Goal: Information Seeking & Learning: Understand process/instructions

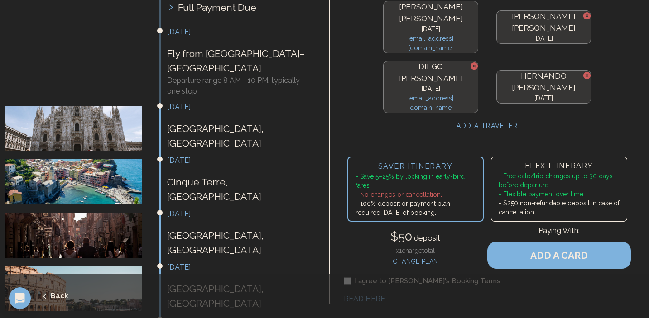
scroll to position [333, 0]
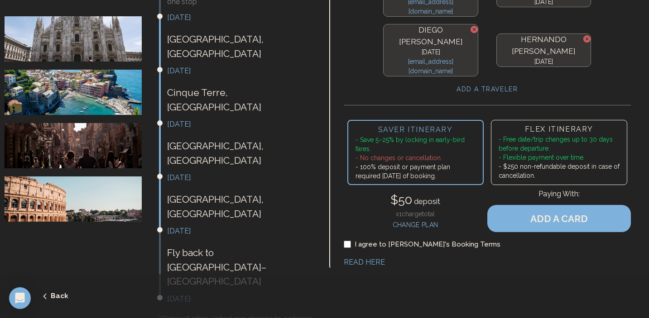
click at [350, 239] on div "I agree to [PERSON_NAME]'s Booking Terms" at bounding box center [487, 244] width 287 height 10
click at [363, 258] on link "READ HERE" at bounding box center [364, 262] width 41 height 9
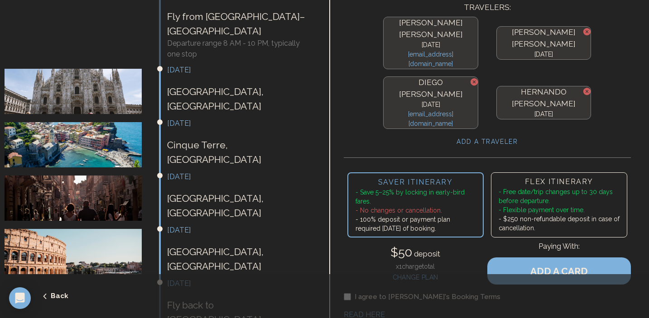
scroll to position [281, 0]
click at [607, 214] on li "- $250 non-refundable deposit in case of cancellation." at bounding box center [558, 223] width 121 height 18
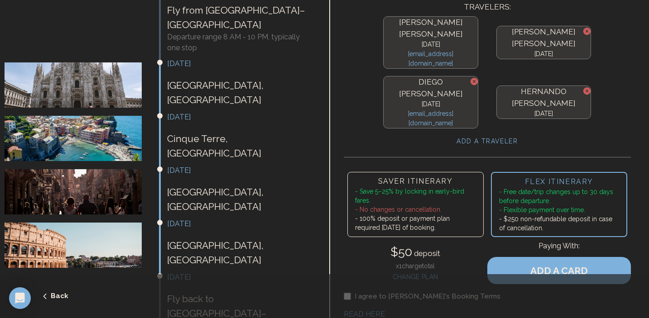
click at [453, 214] on li "- 100% deposit or payment plan required [DATE] of booking." at bounding box center [415, 223] width 121 height 18
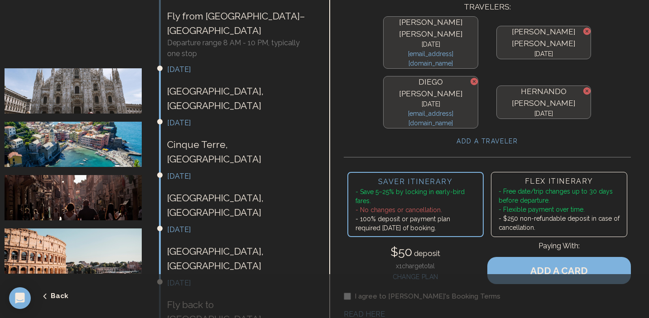
click at [538, 187] on li "- Free date/trip changes up to 30 days before departure." at bounding box center [558, 196] width 121 height 18
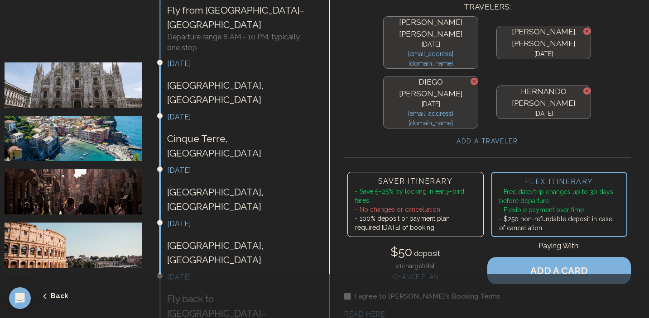
click at [469, 214] on li "- 100% deposit or payment plan required [DATE] of booking." at bounding box center [415, 223] width 121 height 18
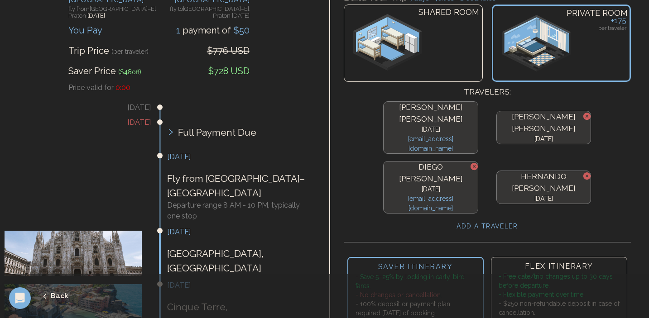
scroll to position [121, 0]
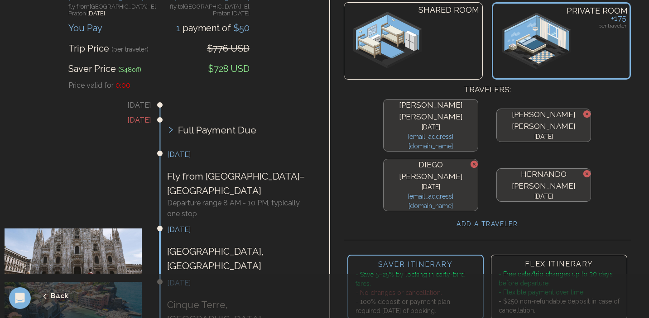
click at [549, 288] on li "- Flexible payment over time." at bounding box center [558, 292] width 121 height 9
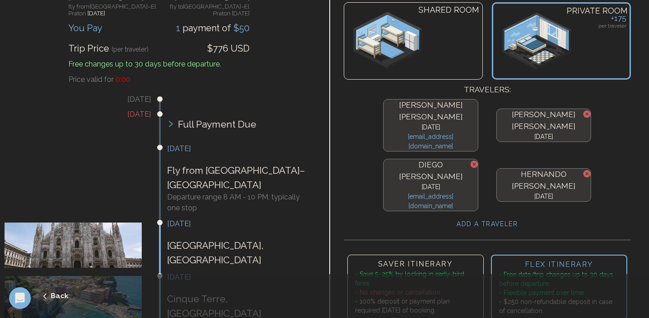
click at [453, 288] on li "- No changes or cancellation." at bounding box center [415, 292] width 121 height 9
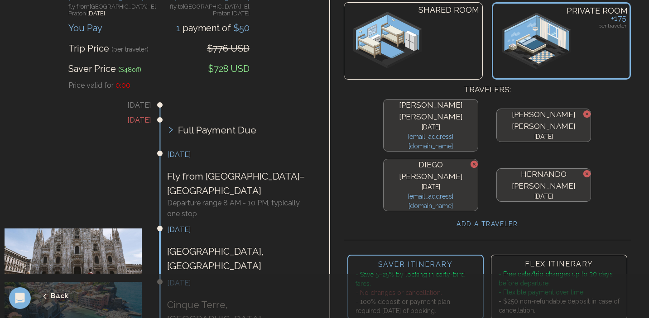
click at [536, 297] on li "- $250 non-refundable deposit in case of cancellation." at bounding box center [558, 306] width 121 height 18
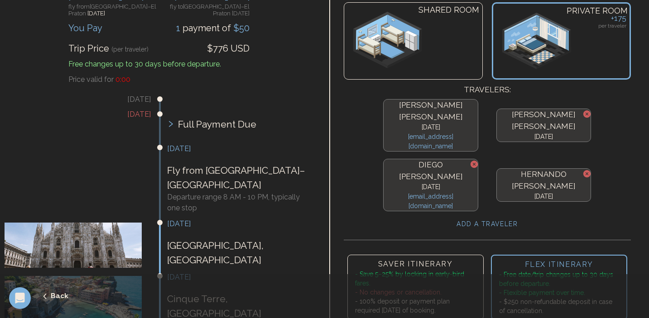
click at [462, 297] on li "- 100% deposit or payment plan required [DATE] of booking." at bounding box center [415, 306] width 121 height 18
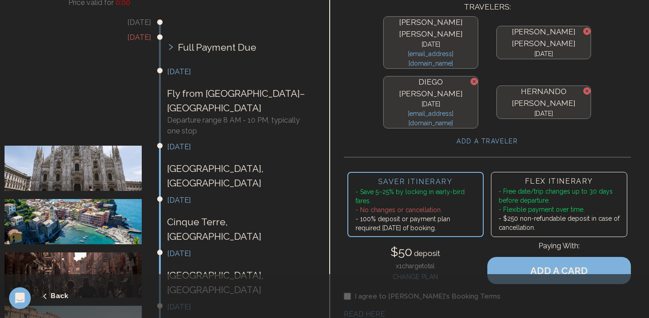
scroll to position [205, 0]
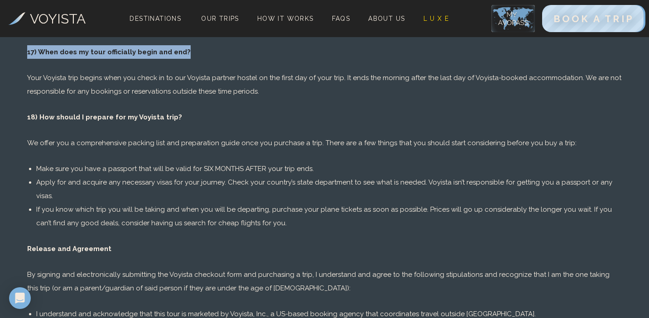
scroll to position [2279, 0]
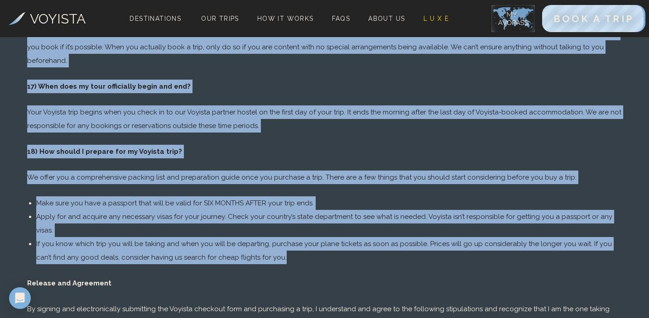
drag, startPoint x: 28, startPoint y: 107, endPoint x: 387, endPoint y: 187, distance: 368.7
copy div "Voyista Booking Terms and Conditions Outlined below are the booking conditions …"
